Goal: Task Accomplishment & Management: Complete application form

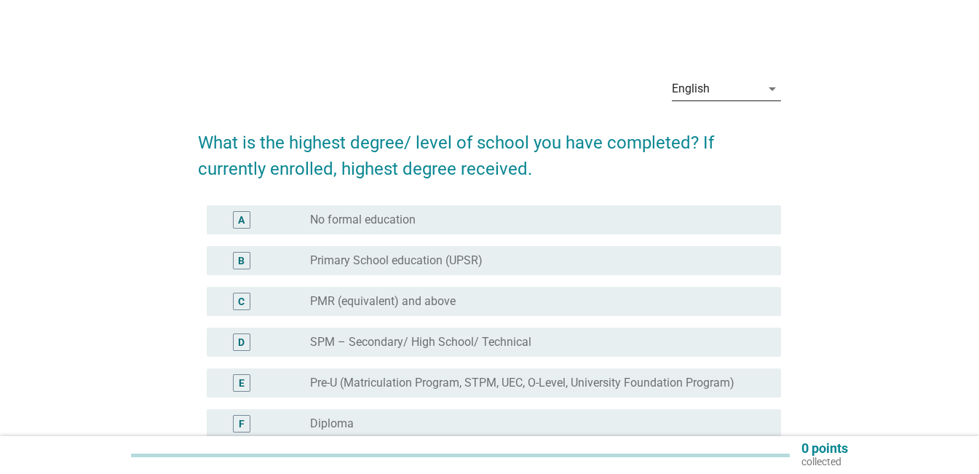
click at [744, 89] on div "English" at bounding box center [716, 88] width 89 height 23
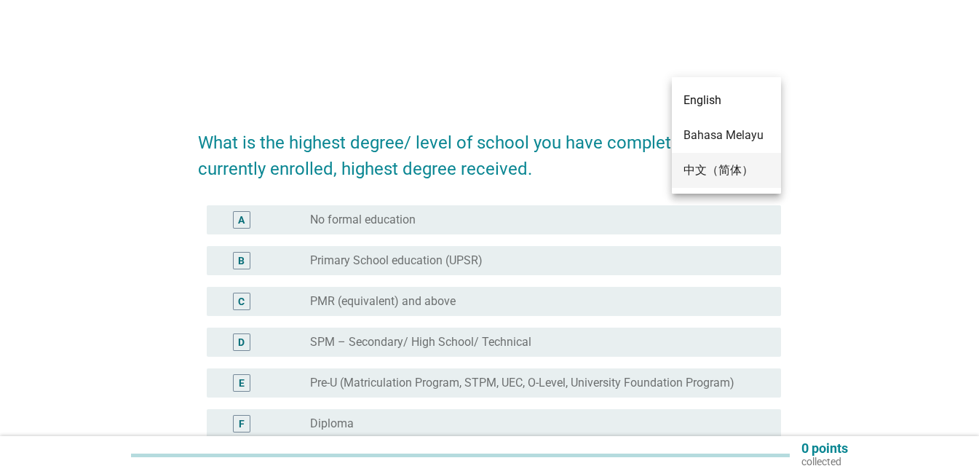
click at [716, 160] on div "中文（简体）" at bounding box center [727, 170] width 86 height 35
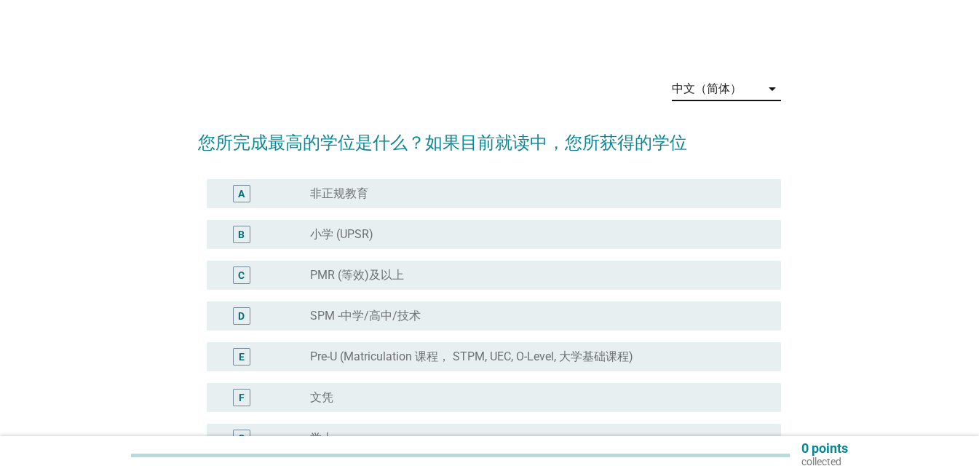
scroll to position [73, 0]
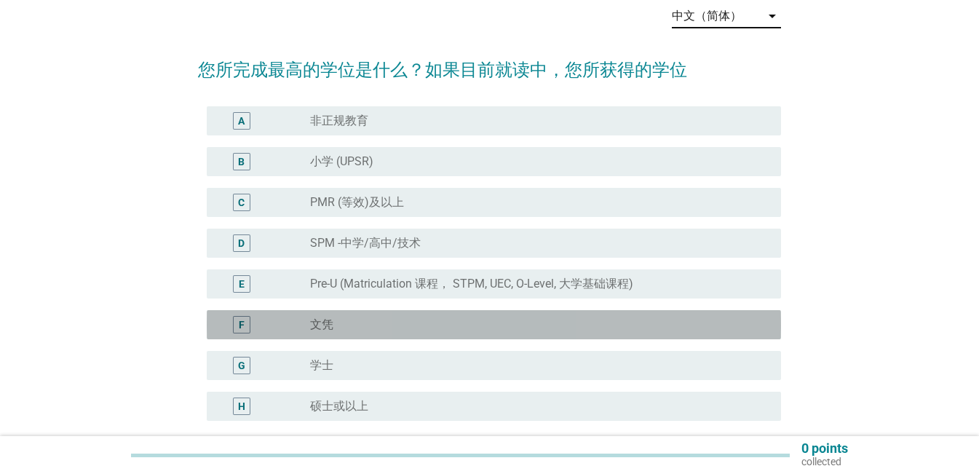
click at [468, 320] on div "radio_button_unchecked 文凭" at bounding box center [534, 324] width 448 height 15
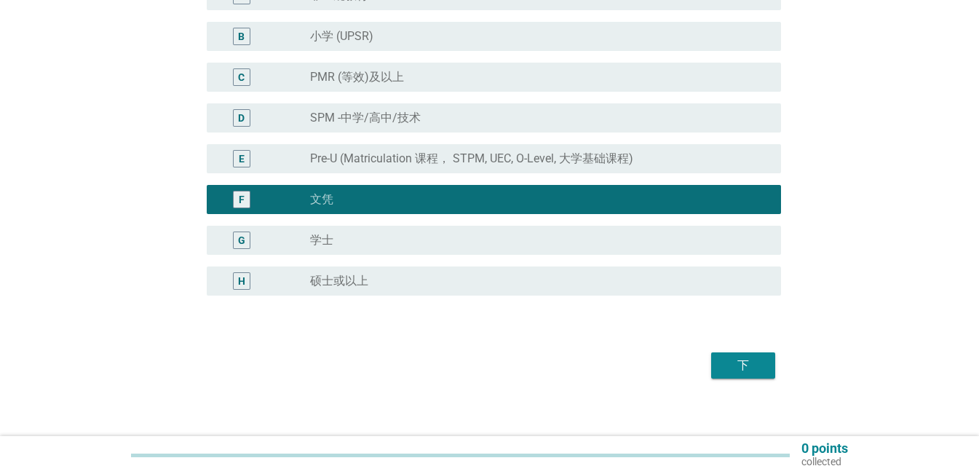
scroll to position [210, 0]
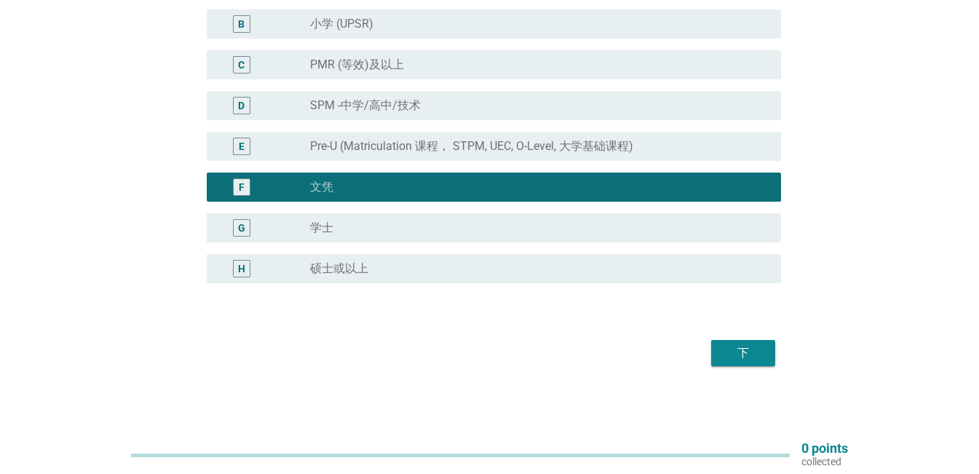
click at [778, 360] on div "下" at bounding box center [489, 353] width 583 height 35
click at [764, 363] on button "下" at bounding box center [743, 353] width 64 height 26
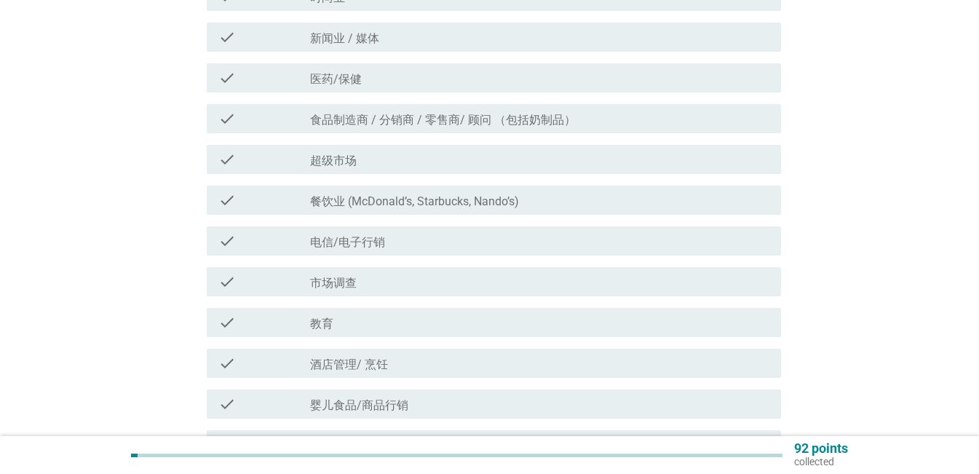
scroll to position [291, 0]
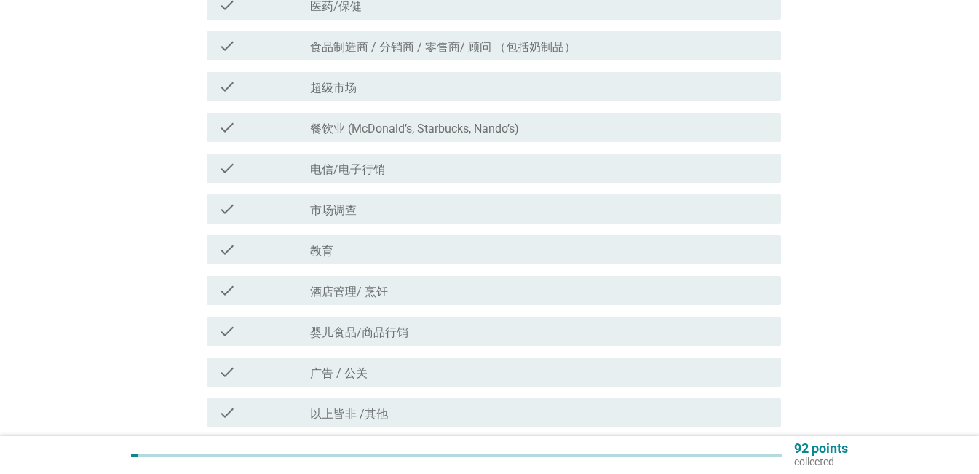
click at [354, 252] on div "check_box_outline_blank 教育" at bounding box center [539, 249] width 459 height 17
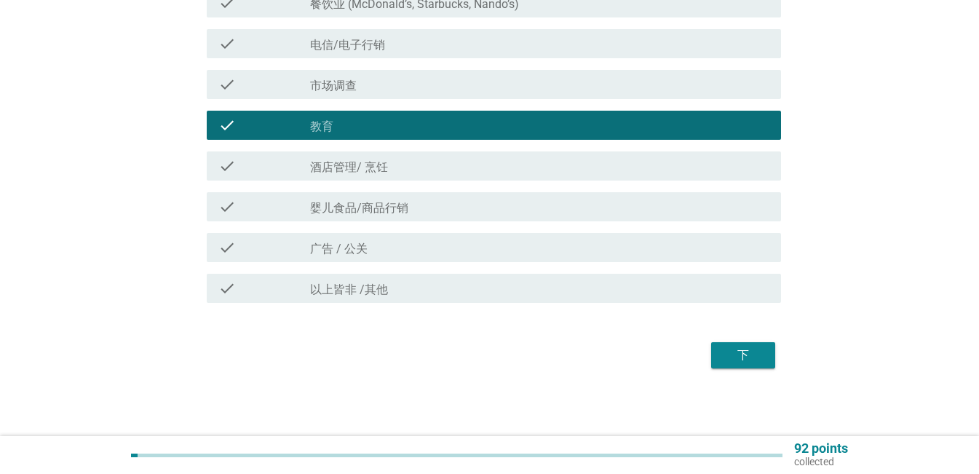
scroll to position [418, 0]
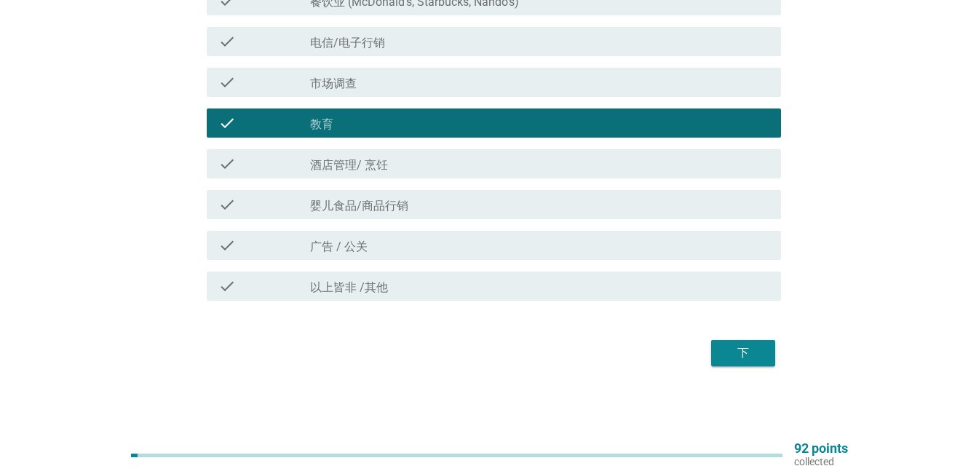
click at [765, 358] on button "下" at bounding box center [743, 353] width 64 height 26
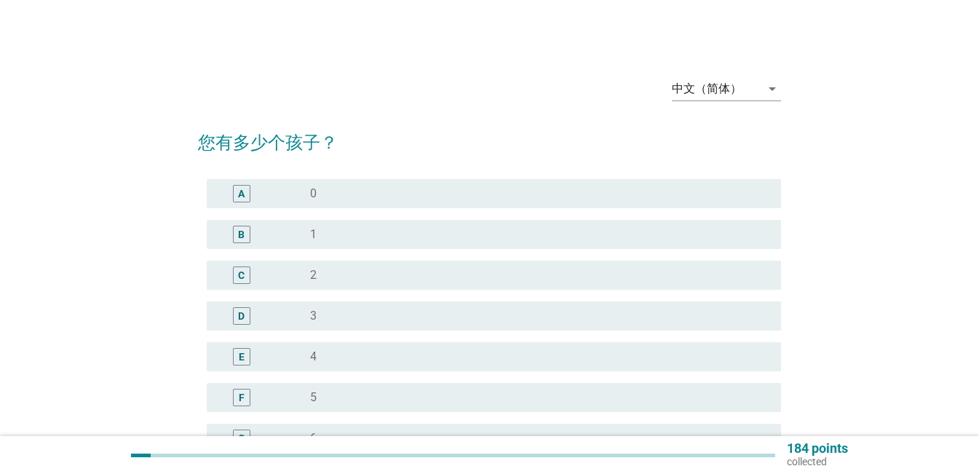
drag, startPoint x: 390, startPoint y: 333, endPoint x: 387, endPoint y: 353, distance: 20.6
click at [384, 351] on div "E radio_button_unchecked 4" at bounding box center [489, 356] width 583 height 41
click at [411, 314] on div "radio_button_unchecked 3" at bounding box center [534, 316] width 448 height 15
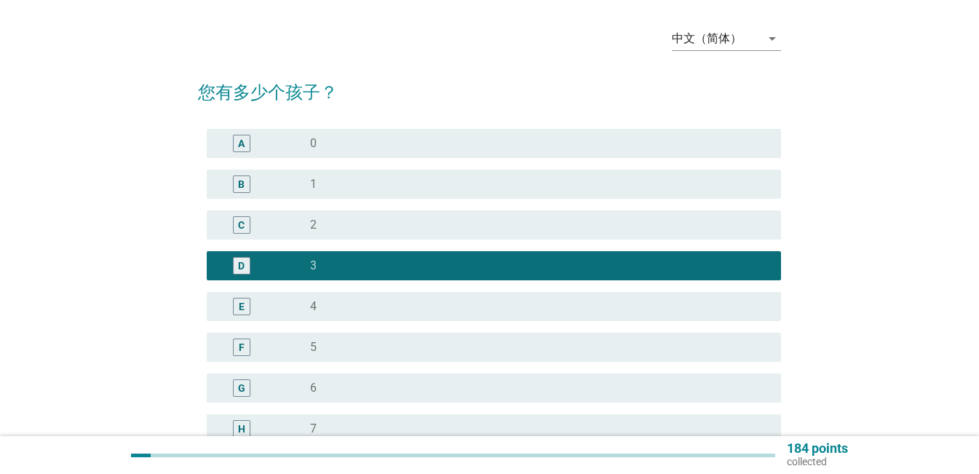
scroll to position [218, 0]
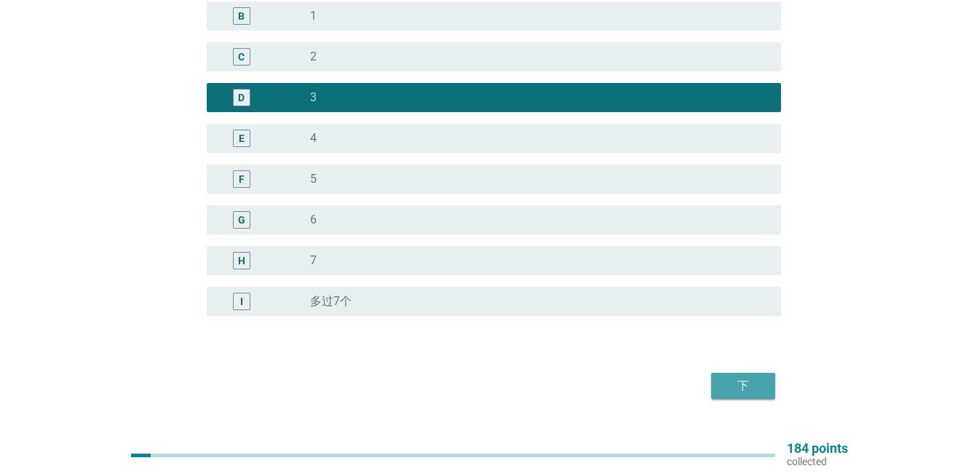
click at [754, 382] on div "下" at bounding box center [743, 385] width 41 height 17
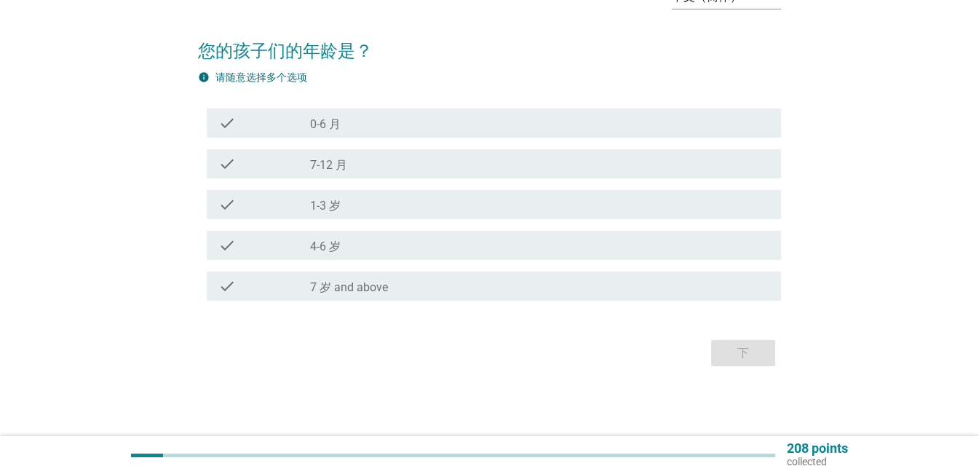
scroll to position [0, 0]
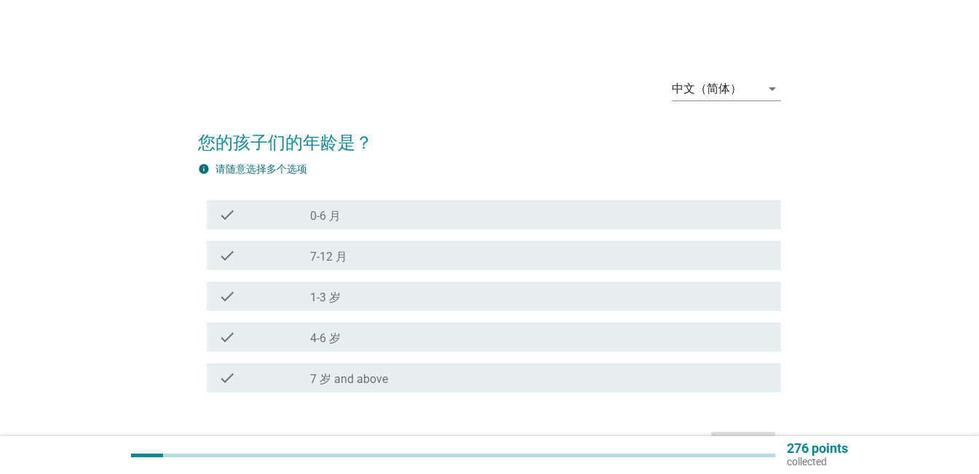
click at [365, 382] on label "7 岁 and above" at bounding box center [349, 379] width 78 height 15
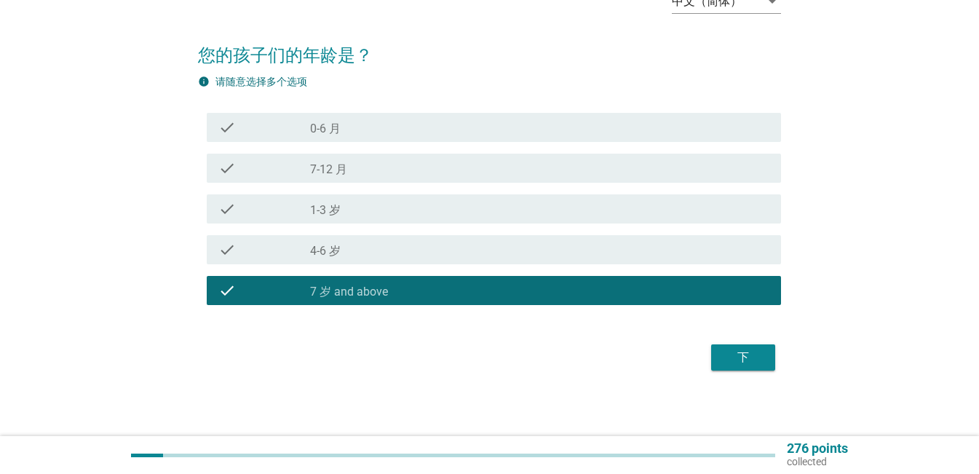
scroll to position [92, 0]
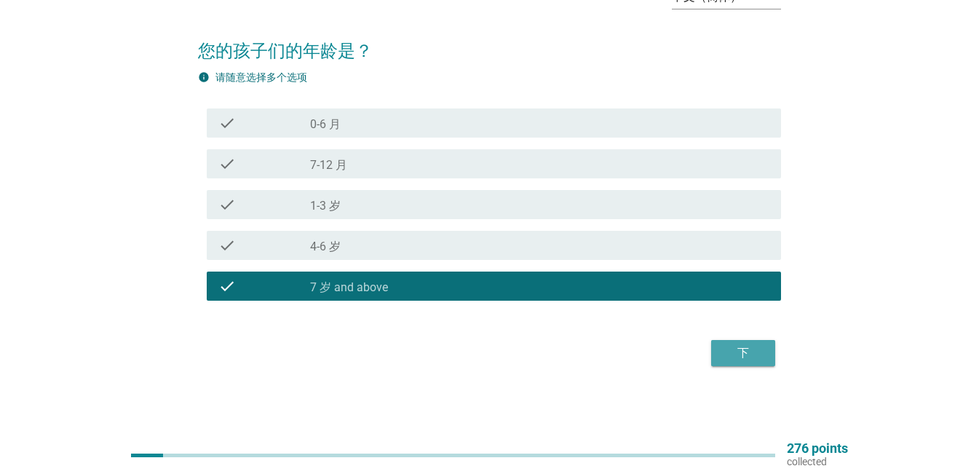
click at [736, 351] on div "下" at bounding box center [743, 352] width 41 height 17
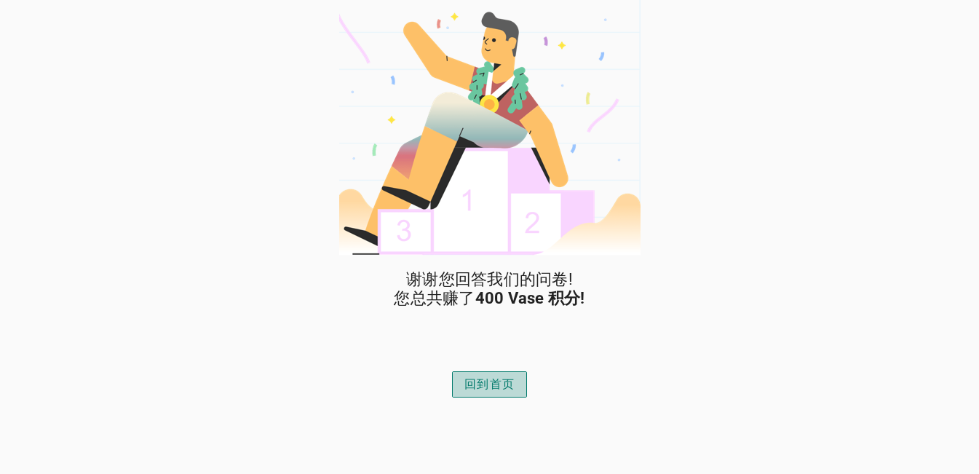
click at [468, 396] on button "回到首页" at bounding box center [489, 384] width 75 height 26
